Goal: Understand process/instructions

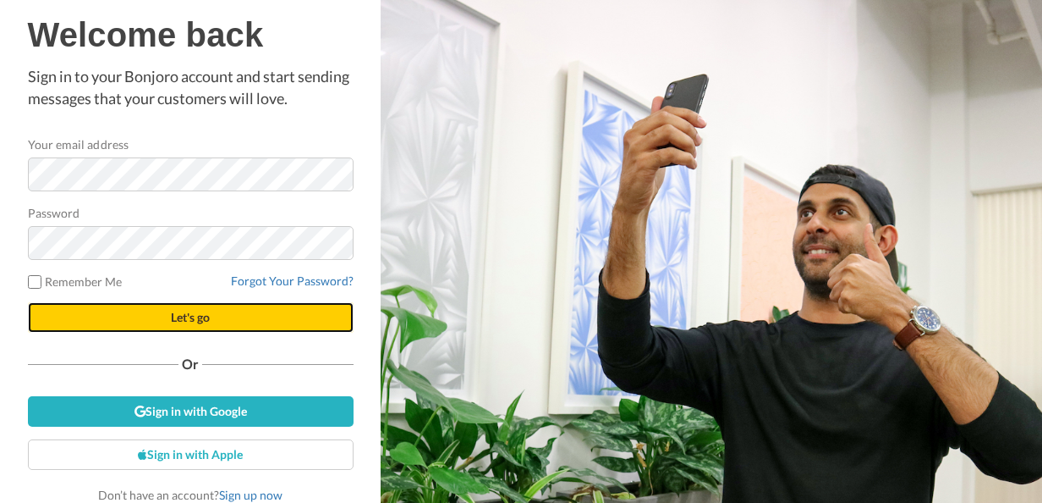
click at [174, 316] on span "Let's go" at bounding box center [190, 317] width 39 height 14
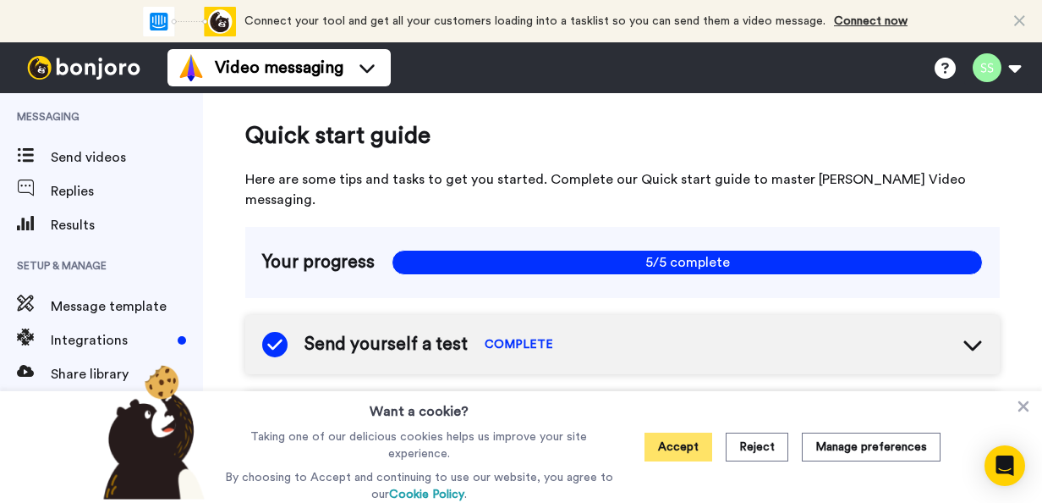
click at [694, 451] on button "Accept" at bounding box center [679, 446] width 68 height 29
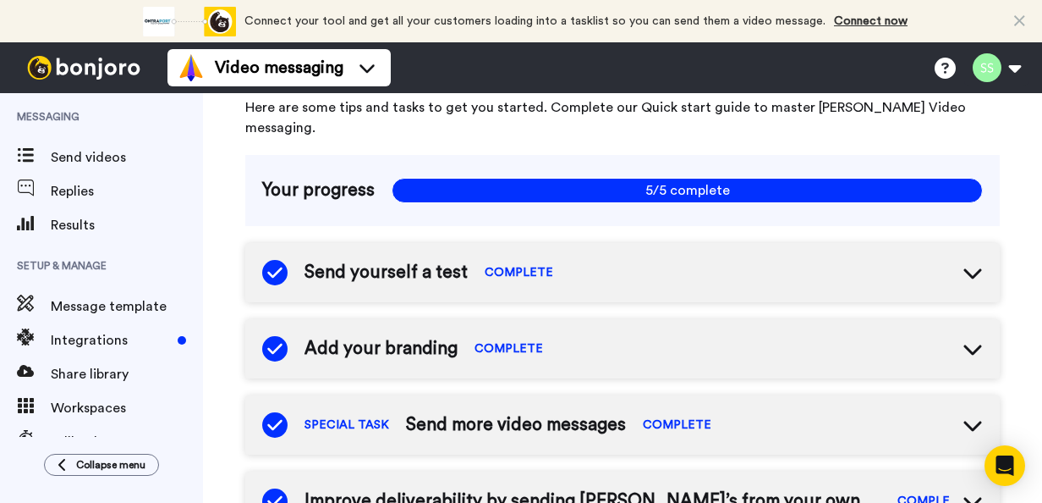
scroll to position [69, 0]
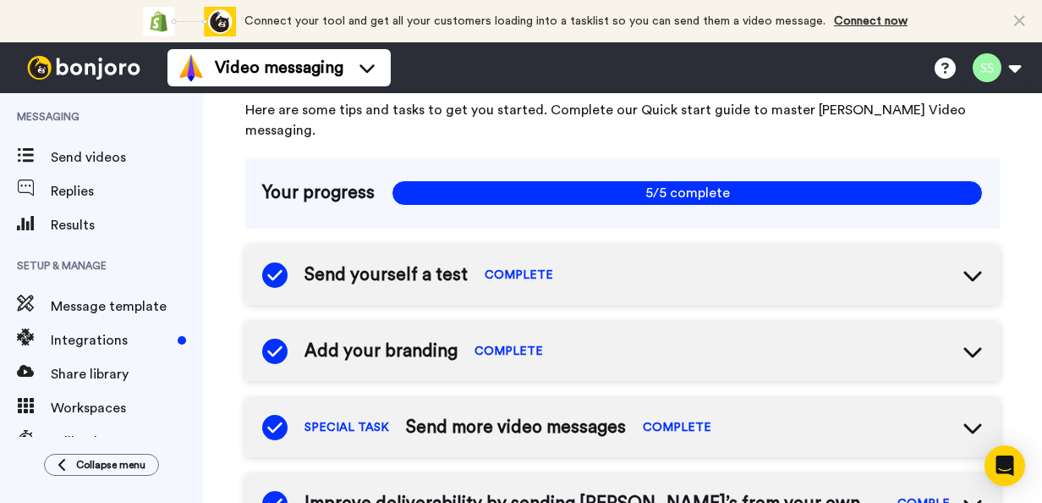
click at [964, 271] on icon at bounding box center [973, 276] width 18 height 10
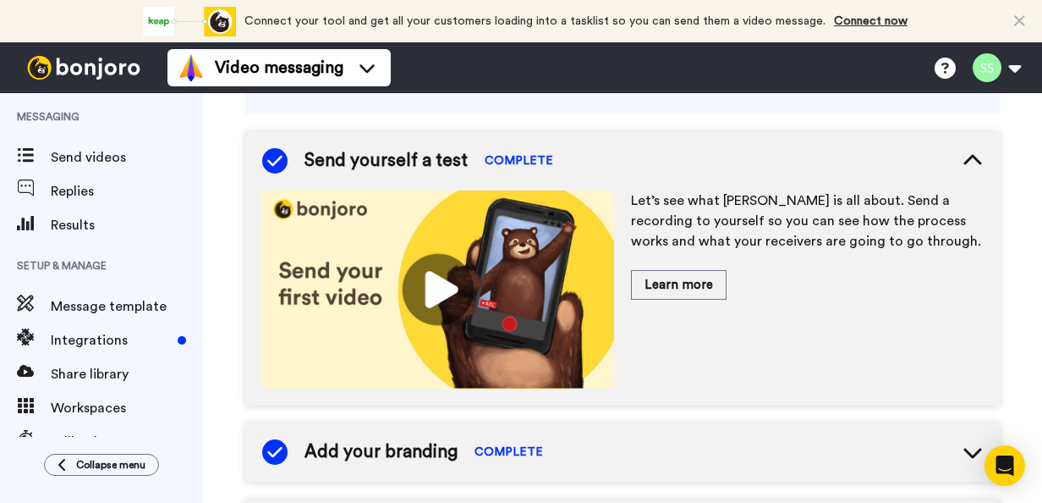
scroll to position [174, 0]
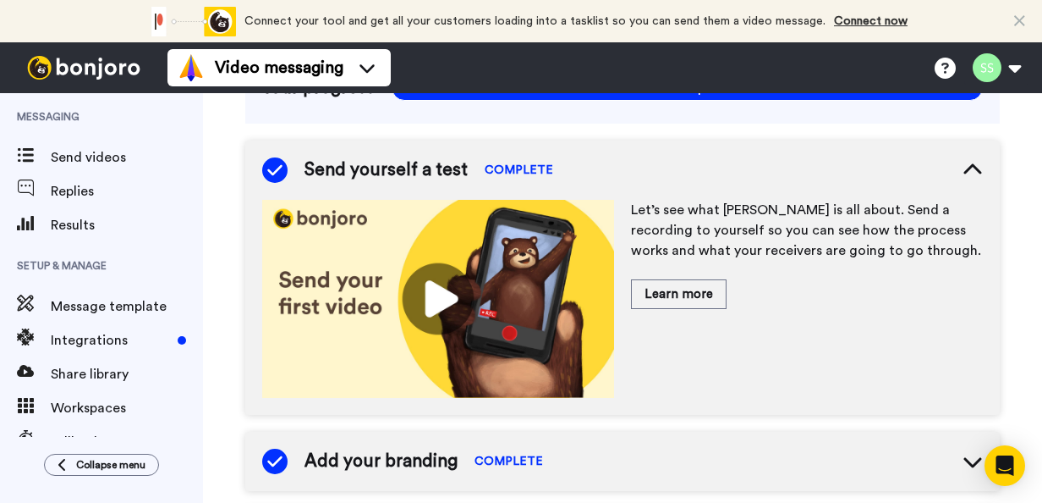
click at [436, 279] on img at bounding box center [438, 299] width 352 height 198
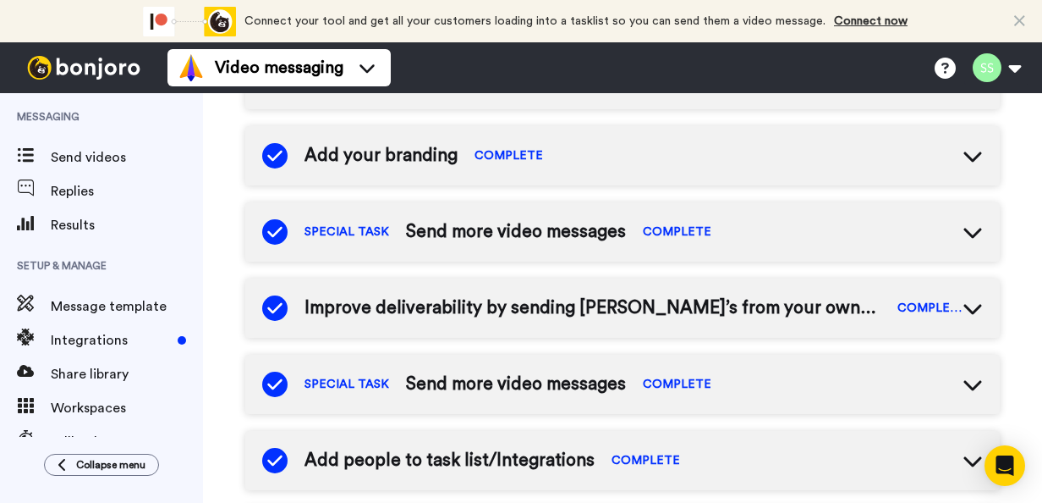
scroll to position [0, 0]
